Goal: Task Accomplishment & Management: Use online tool/utility

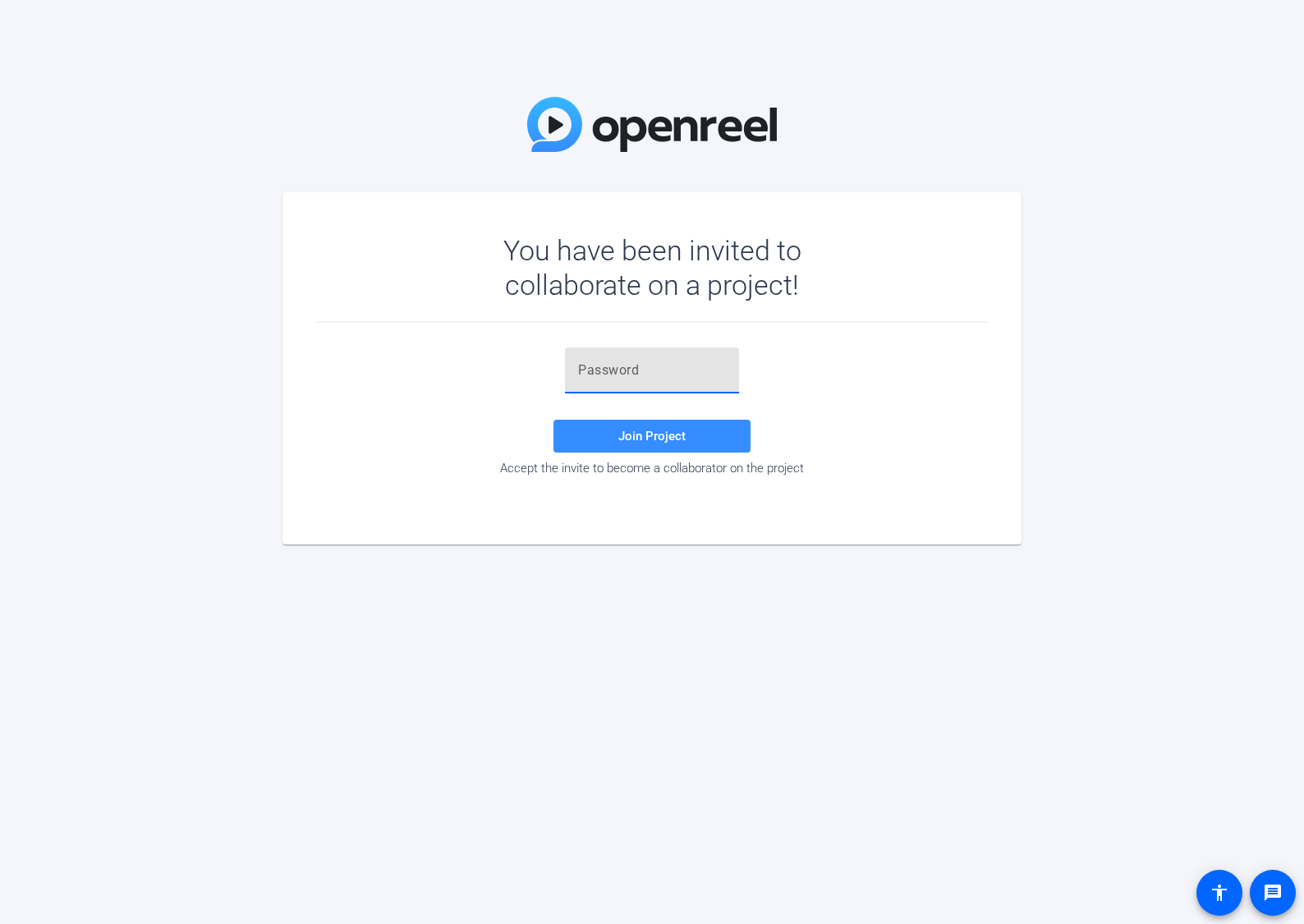
click at [612, 368] on input "text" at bounding box center [652, 370] width 148 height 20
paste input "pqh,BK"
type input "pqh,BK"
click at [634, 427] on span at bounding box center [652, 437] width 197 height 40
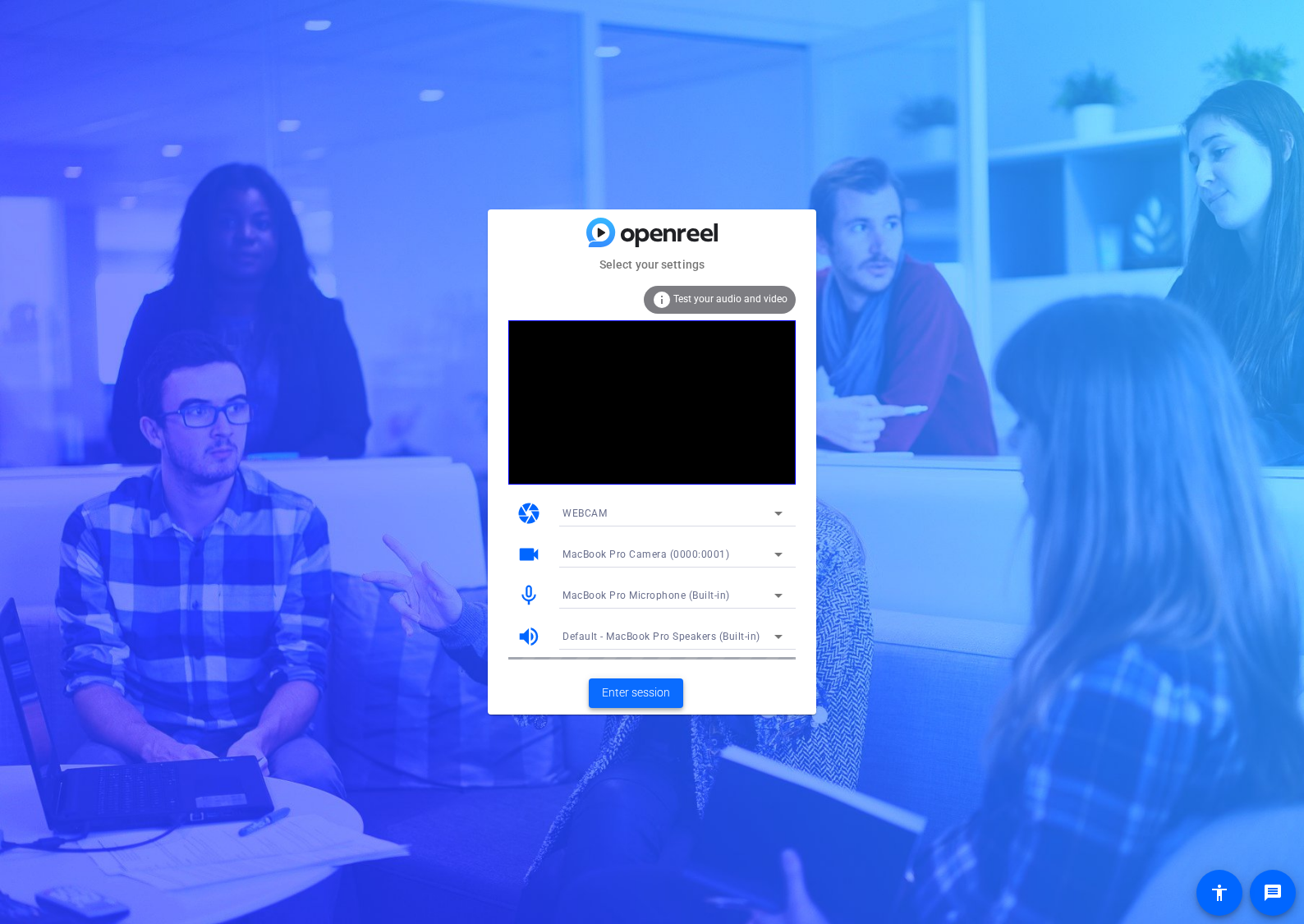
click at [650, 685] on span "Enter session" at bounding box center [636, 693] width 68 height 17
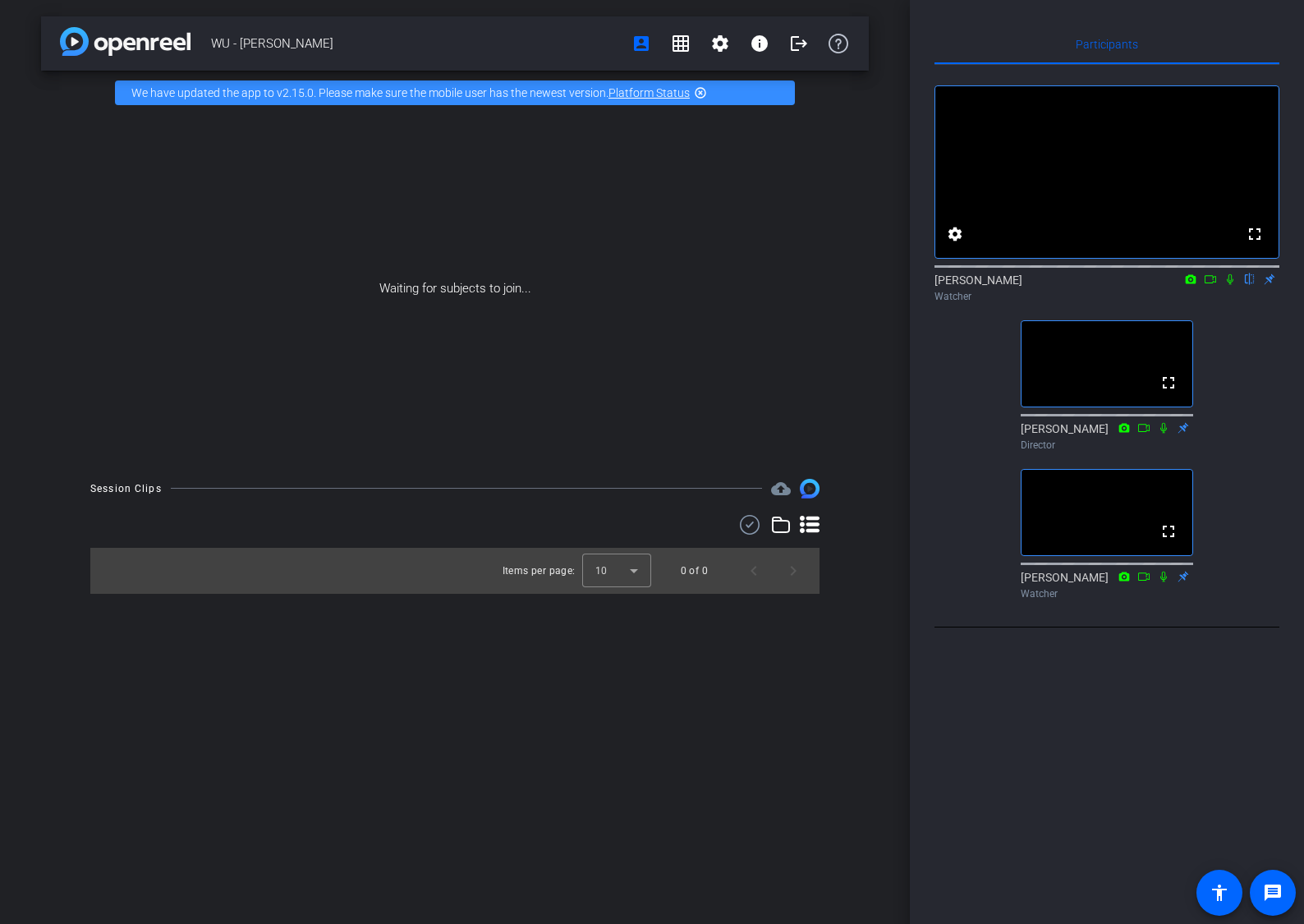
click at [702, 91] on mat-icon "highlight_off" at bounding box center [701, 92] width 13 height 13
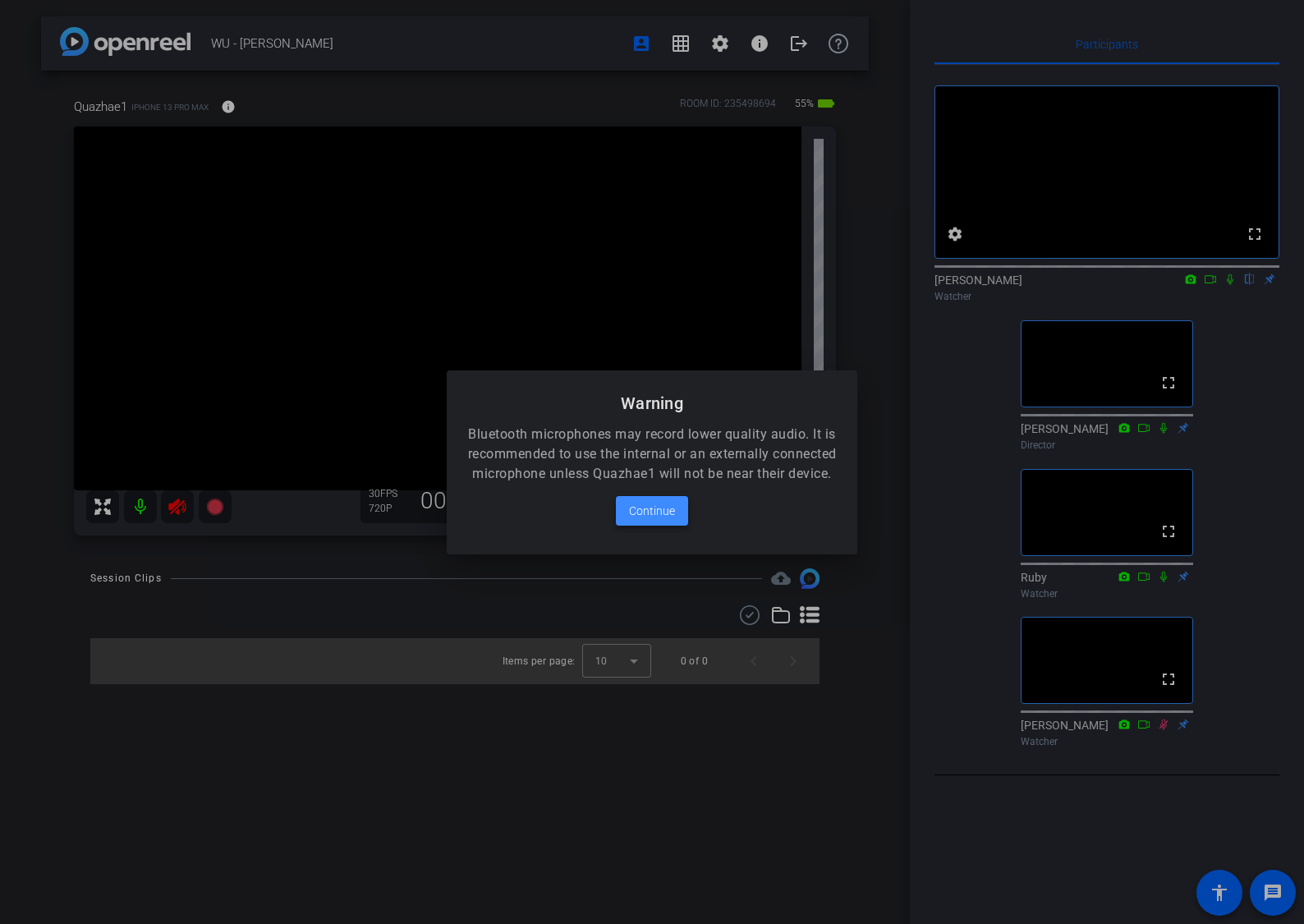
click at [670, 520] on span "Continue" at bounding box center [652, 510] width 46 height 20
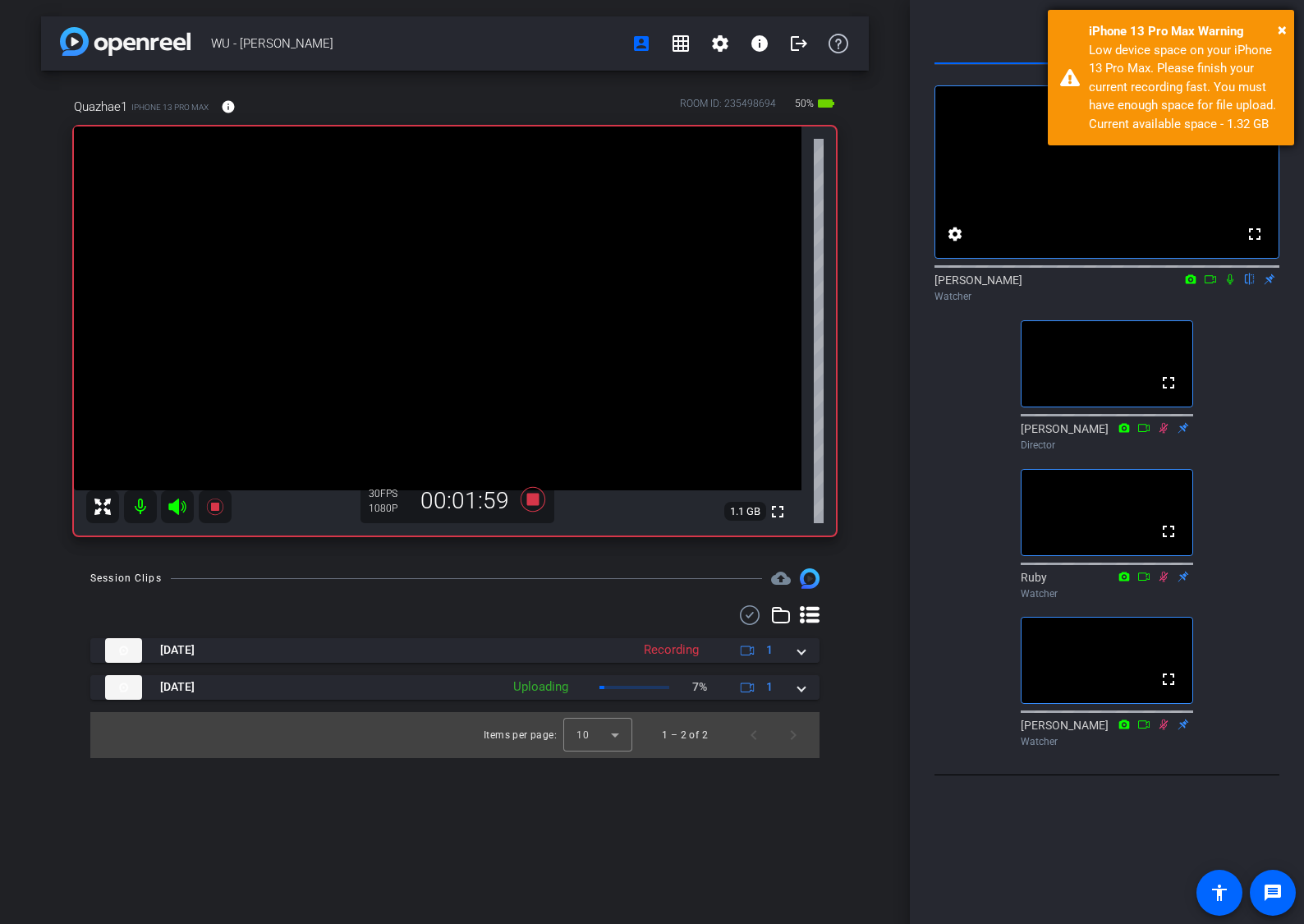
click at [1277, 25] on div "iPhone 13 Pro Max Warning" at bounding box center [1185, 32] width 193 height 19
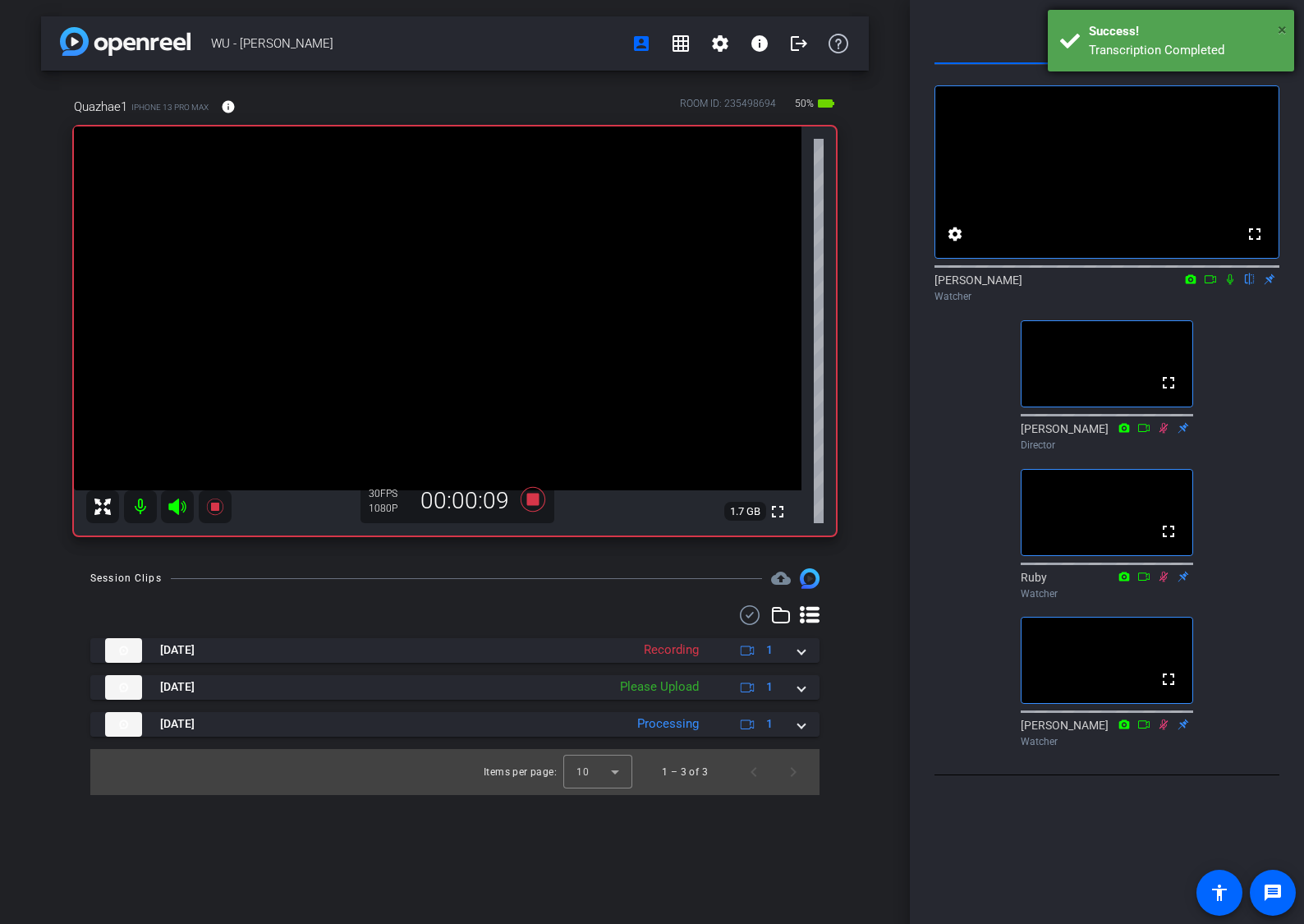
click at [1286, 30] on span "×" at bounding box center [1282, 29] width 9 height 20
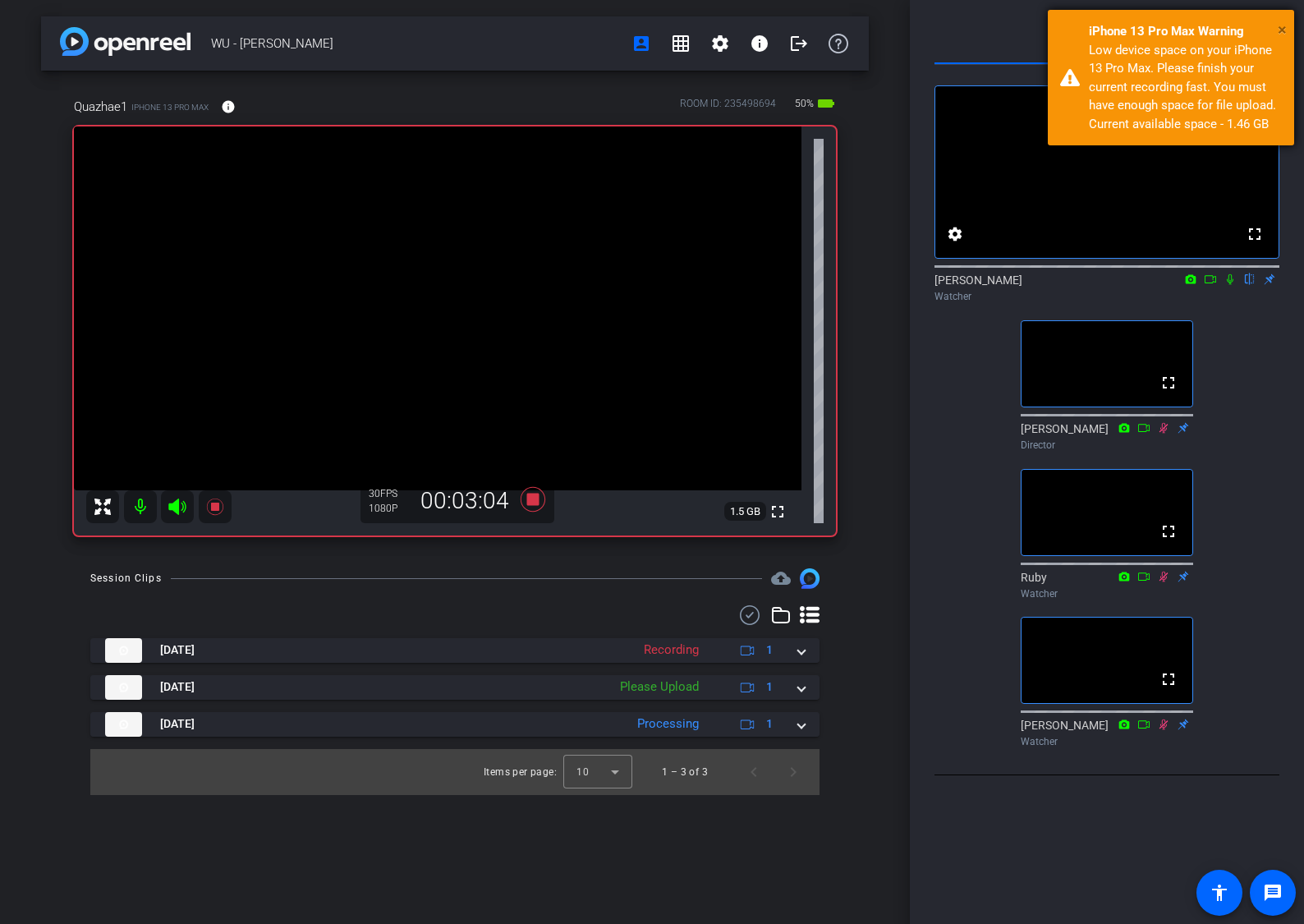
click at [1284, 31] on span "×" at bounding box center [1282, 29] width 9 height 20
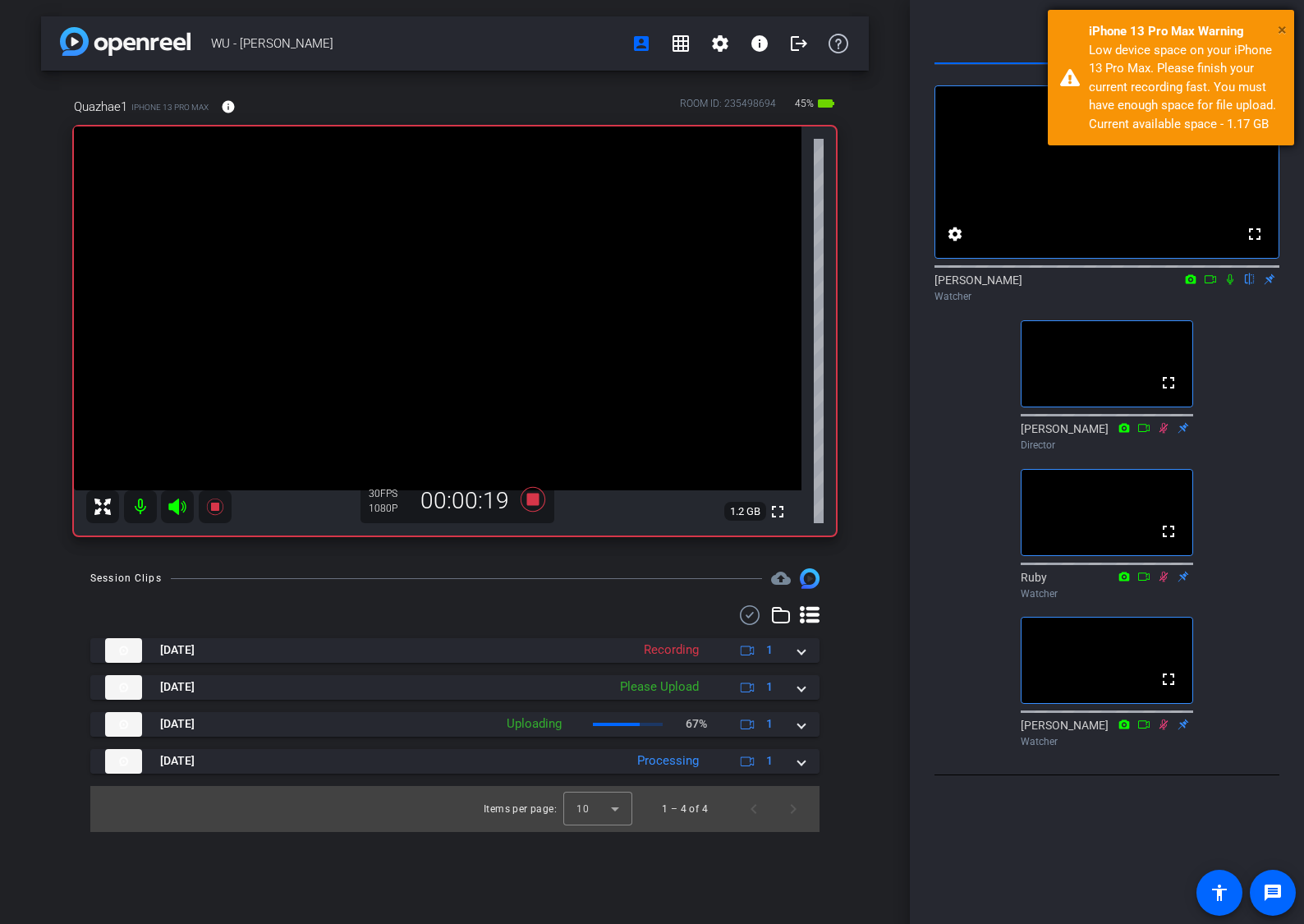
click at [1281, 40] on button "×" at bounding box center [1282, 29] width 9 height 25
